Goal: Transaction & Acquisition: Purchase product/service

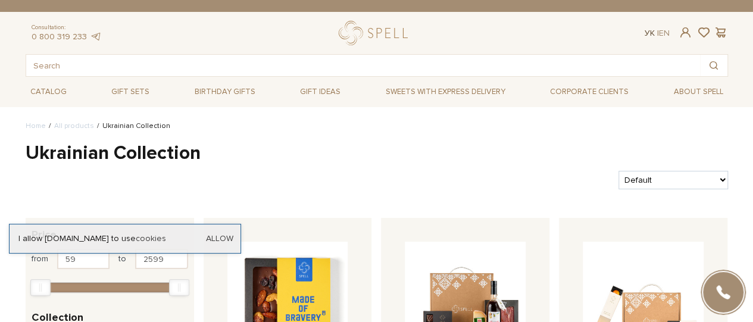
click at [650, 33] on link "Ук" at bounding box center [649, 33] width 10 height 10
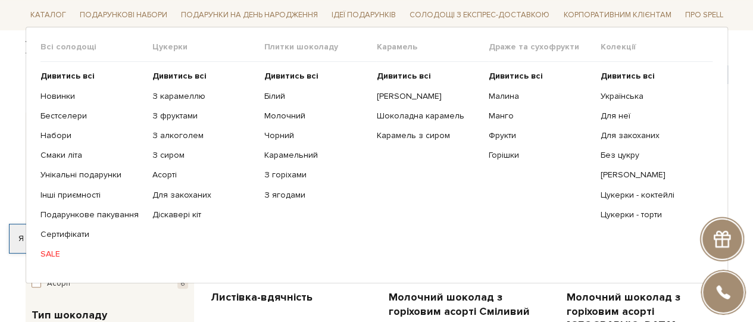
scroll to position [119, 0]
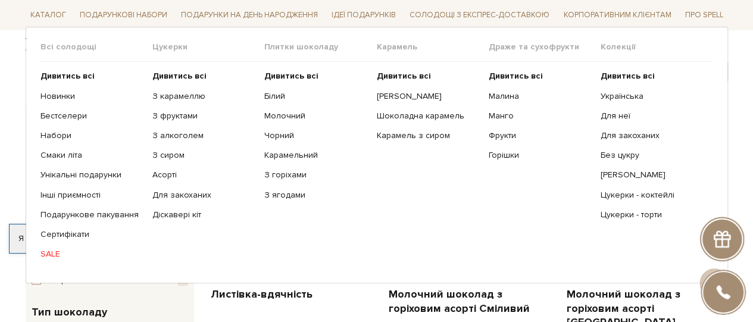
click at [55, 250] on link "SALE" at bounding box center [91, 254] width 103 height 11
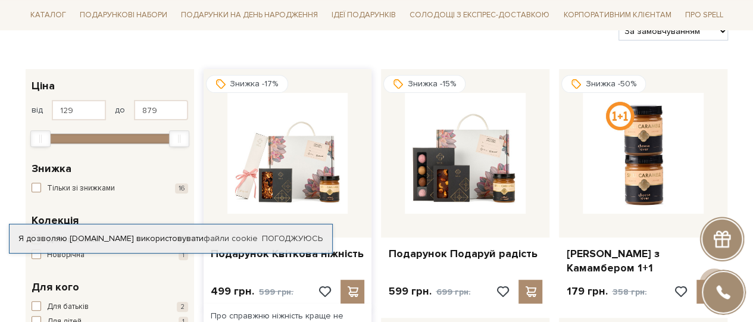
scroll to position [178, 0]
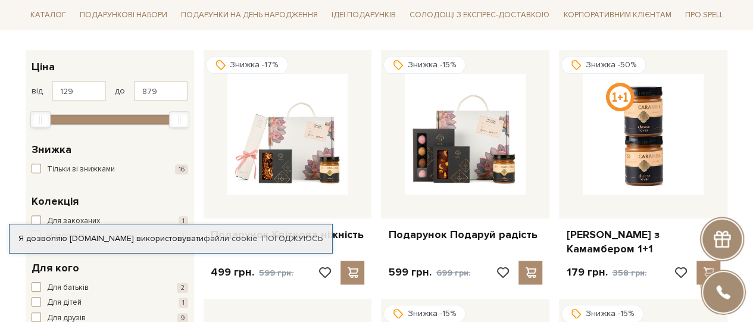
click at [299, 231] on div "Я дозволяю [DOMAIN_NAME] використовувати файли cookie Погоджуюсь" at bounding box center [171, 239] width 324 height 30
click at [299, 233] on link "Погоджуюсь" at bounding box center [292, 238] width 61 height 11
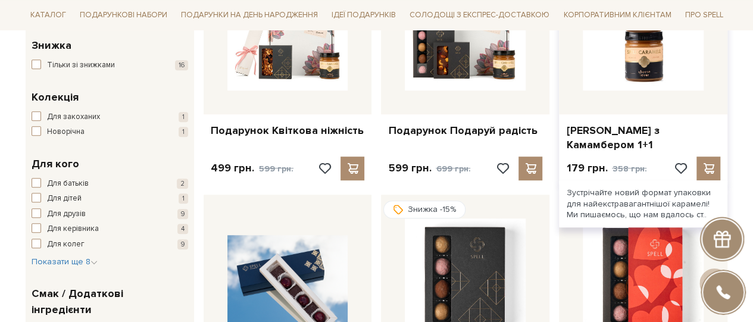
scroll to position [357, 0]
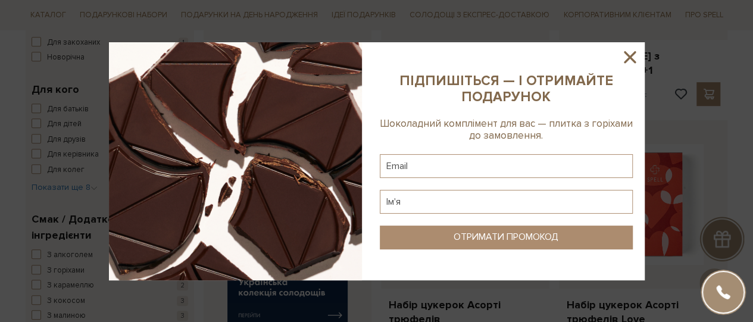
click at [630, 61] on icon at bounding box center [629, 57] width 20 height 20
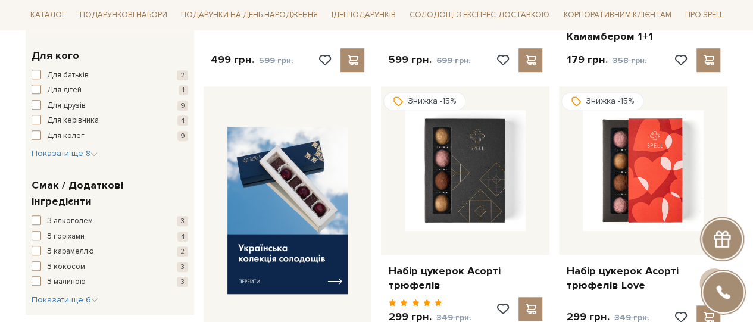
scroll to position [416, 0]
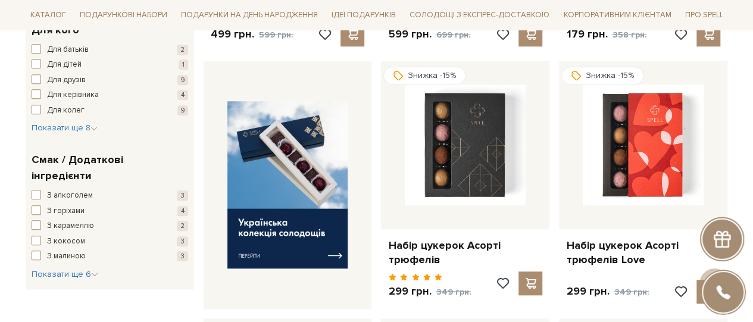
click at [727, 124] on div "Знижка -15% Набір цукерок Асорті трюфелів Love 299 грн. 349 грн." at bounding box center [643, 184] width 178 height 247
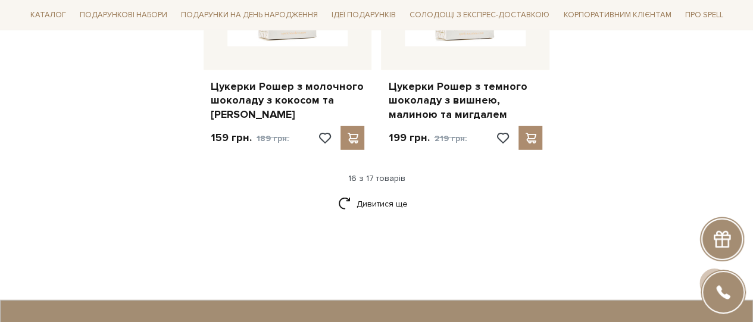
scroll to position [1606, 0]
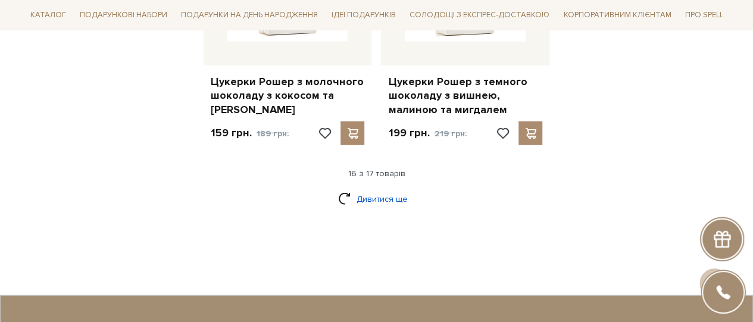
click at [397, 189] on link "Дивитися ще" at bounding box center [376, 199] width 77 height 21
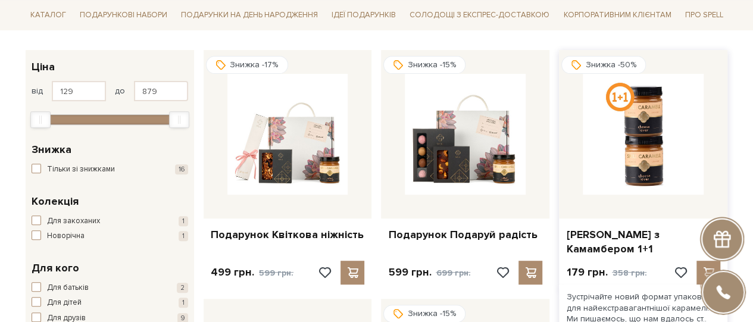
scroll to position [0, 0]
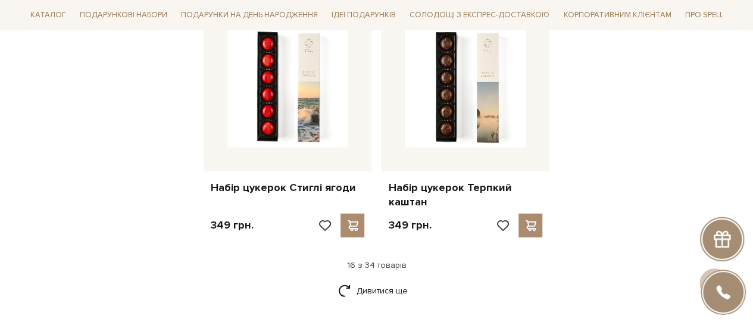
scroll to position [1547, 0]
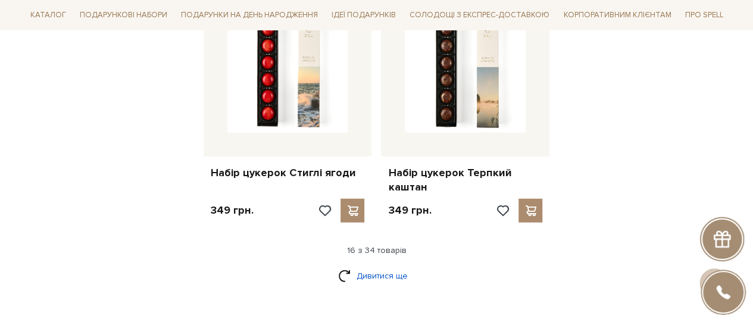
click at [391, 265] on link "Дивитися ще" at bounding box center [376, 275] width 77 height 21
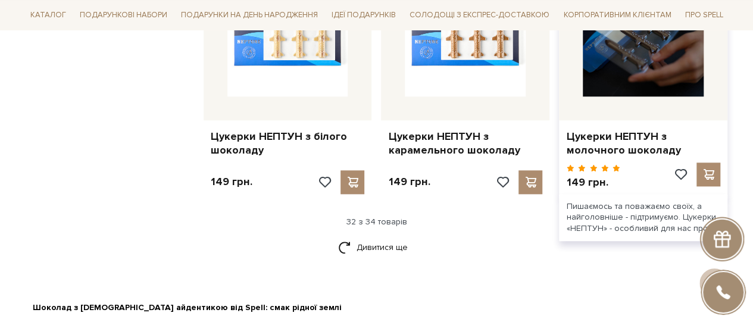
scroll to position [2856, 0]
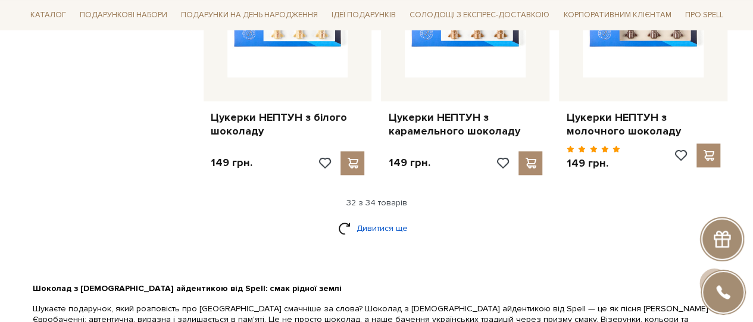
click at [369, 218] on link "Дивитися ще" at bounding box center [376, 228] width 77 height 21
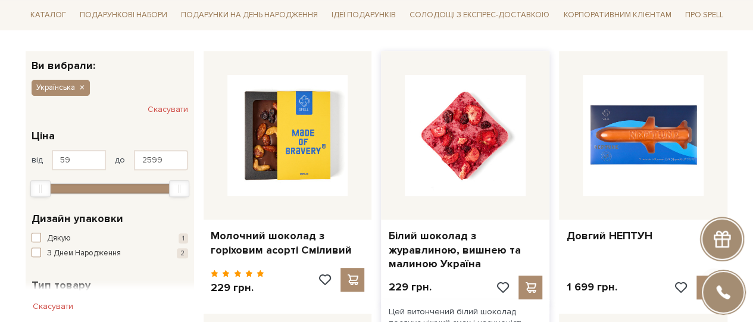
scroll to position [178, 0]
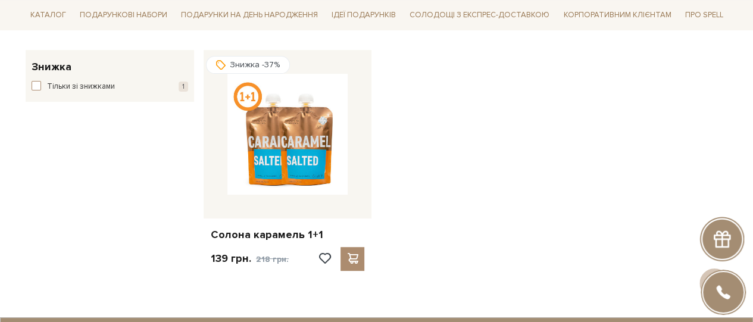
scroll to position [416, 0]
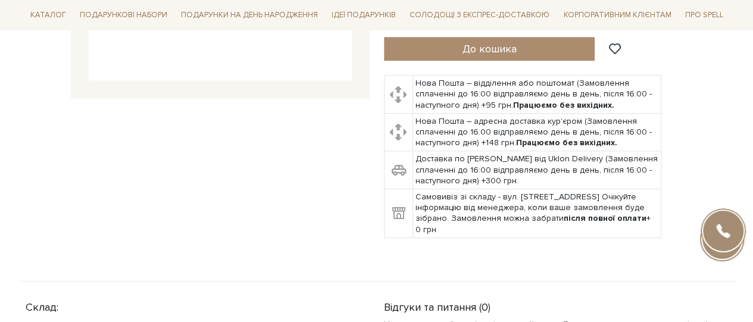
scroll to position [119, 0]
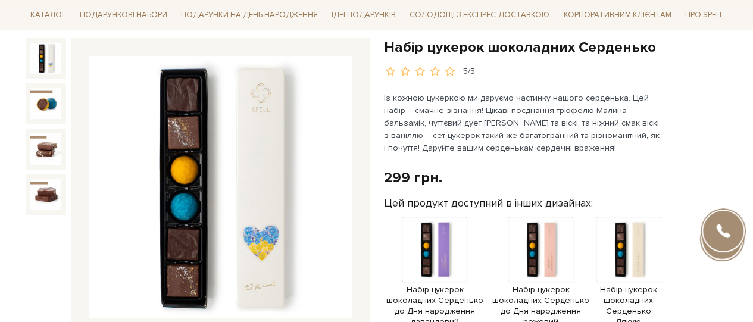
scroll to position [119, 0]
